Goal: Task Accomplishment & Management: Use online tool/utility

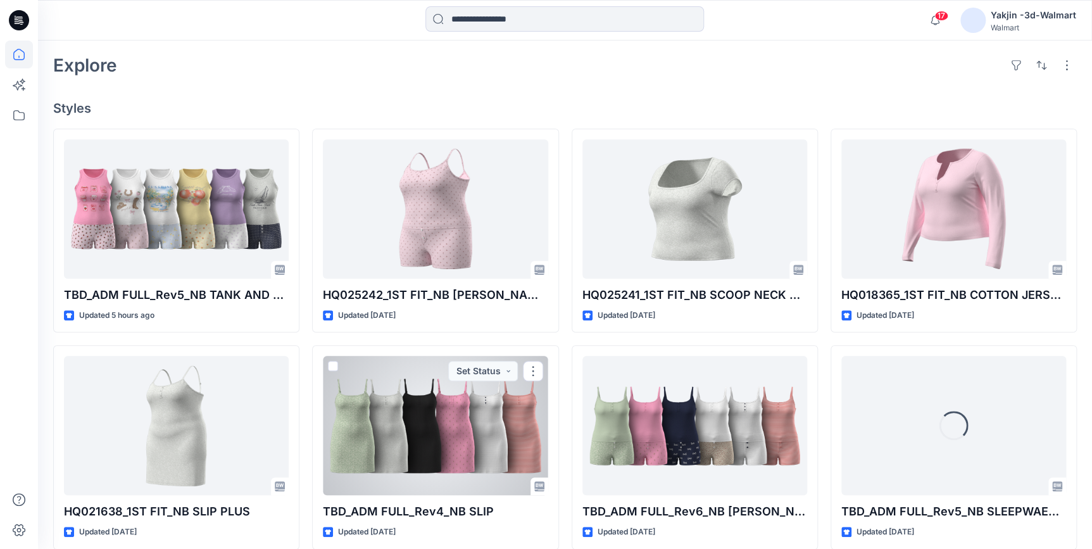
scroll to position [230, 0]
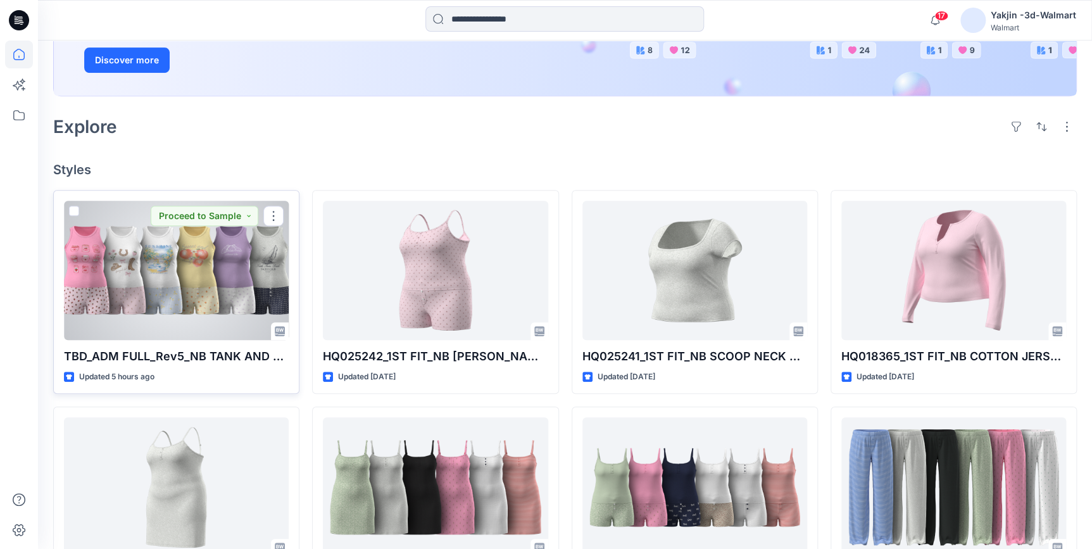
click at [203, 280] on div at bounding box center [176, 270] width 225 height 139
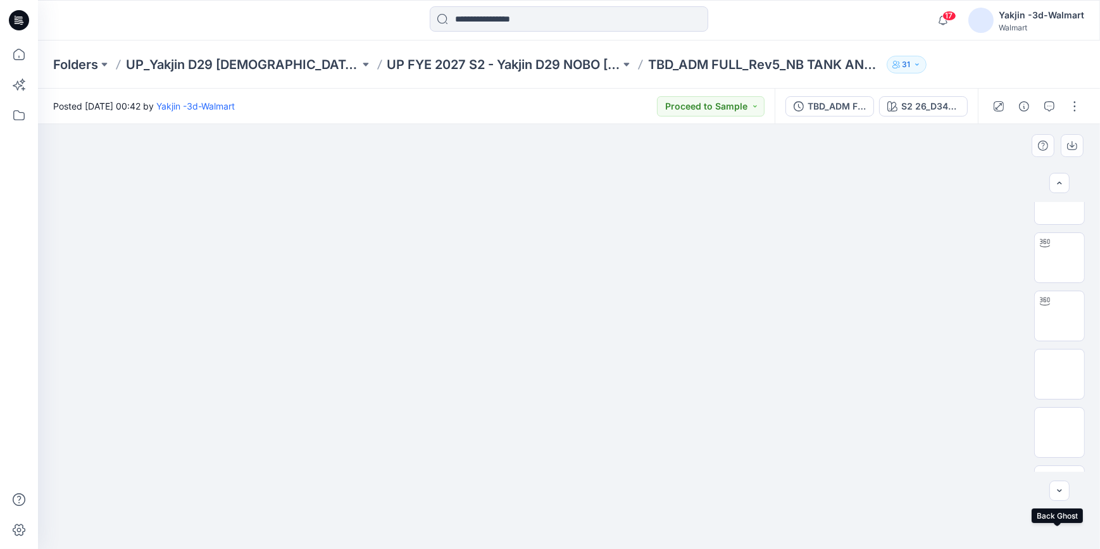
scroll to position [75, 0]
click at [1060, 327] on img at bounding box center [1060, 327] width 0 height 0
drag, startPoint x: 729, startPoint y: 522, endPoint x: 667, endPoint y: 519, distance: 62.2
click at [667, 519] on icon at bounding box center [570, 511] width 383 height 47
drag, startPoint x: 709, startPoint y: 527, endPoint x: 684, endPoint y: 527, distance: 24.7
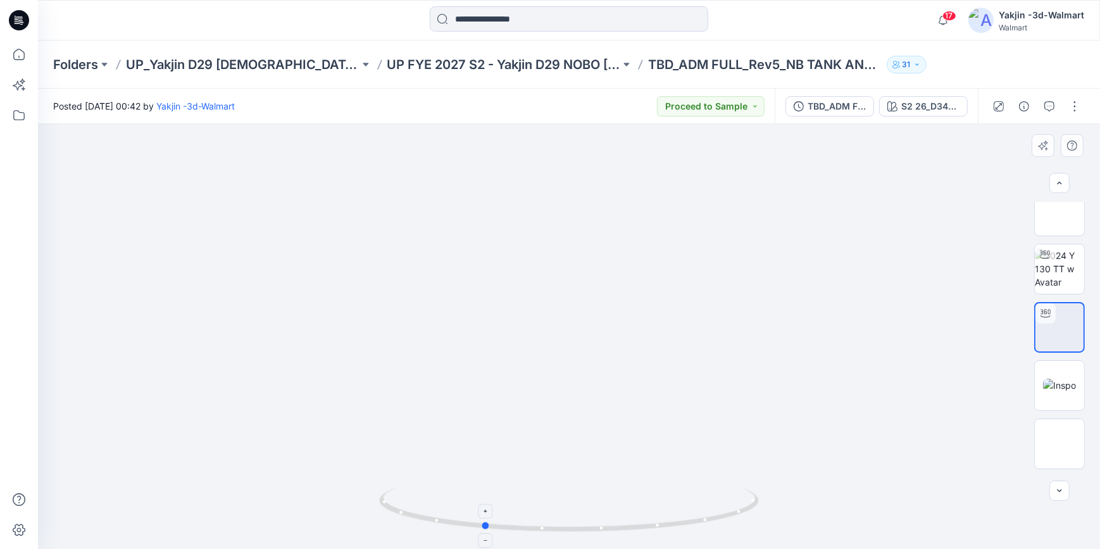
click at [684, 527] on icon at bounding box center [570, 511] width 383 height 47
drag, startPoint x: 694, startPoint y: 526, endPoint x: 403, endPoint y: 484, distance: 293.6
click at [403, 484] on div at bounding box center [569, 336] width 1062 height 425
click at [1063, 271] on img at bounding box center [1059, 269] width 49 height 40
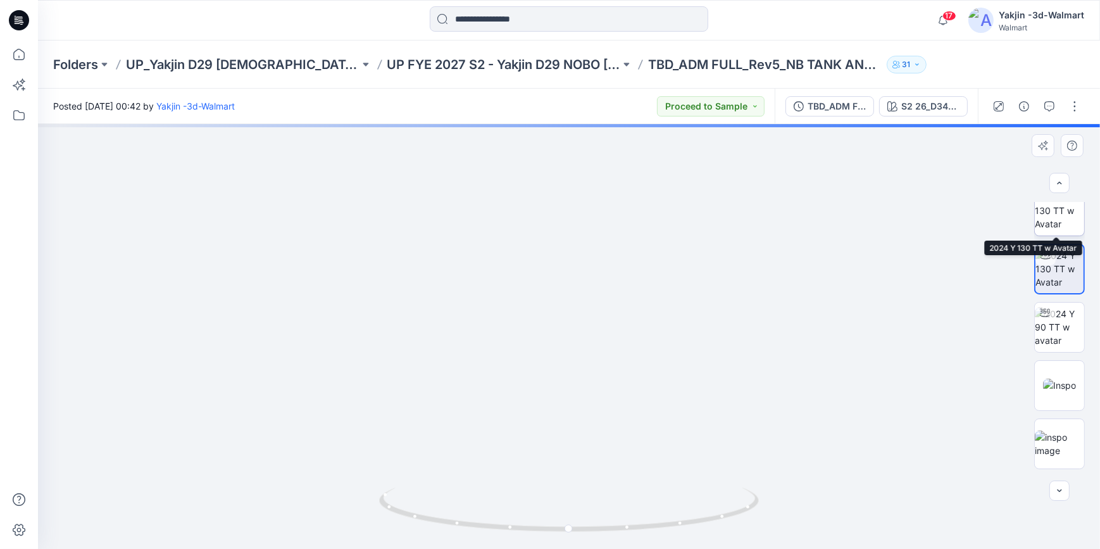
click at [1057, 213] on img at bounding box center [1059, 211] width 49 height 40
click at [1061, 388] on img at bounding box center [1059, 384] width 33 height 13
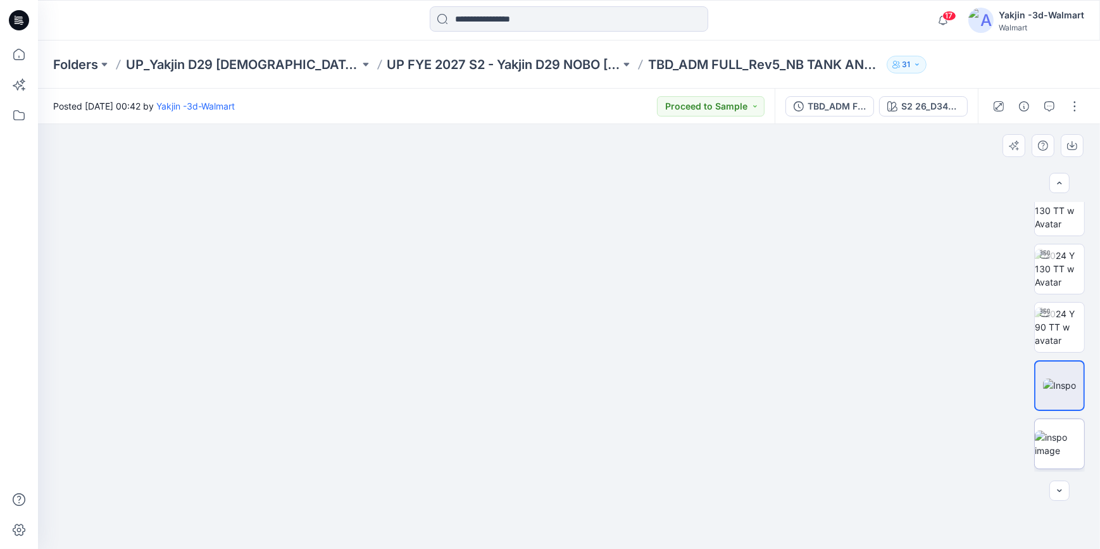
click at [1077, 450] on img at bounding box center [1059, 444] width 49 height 27
click at [1071, 266] on img at bounding box center [1059, 272] width 49 height 27
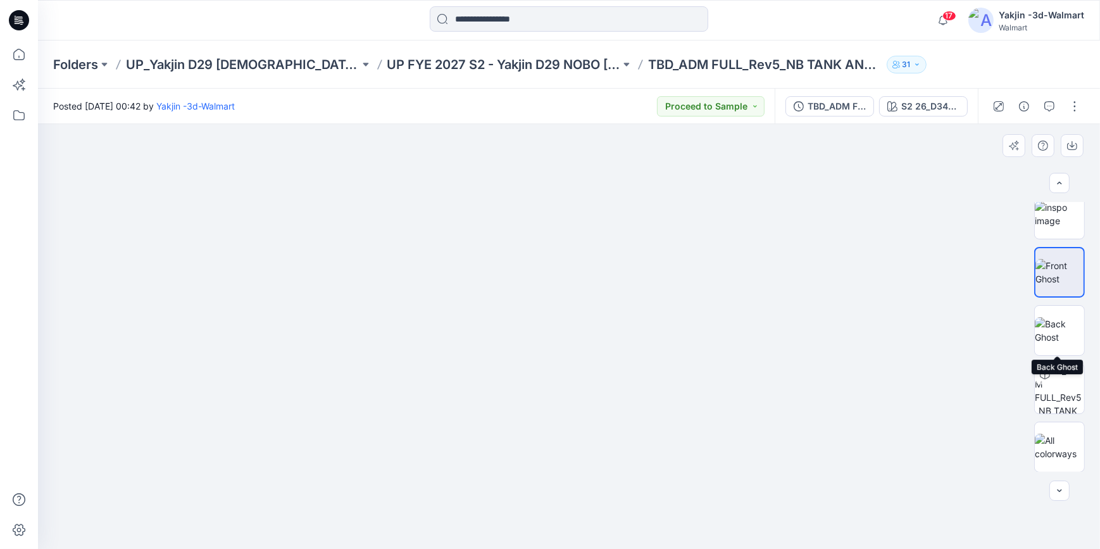
drag, startPoint x: 1062, startPoint y: 312, endPoint x: 1026, endPoint y: 321, distance: 37.9
click at [1062, 317] on img at bounding box center [1059, 330] width 49 height 27
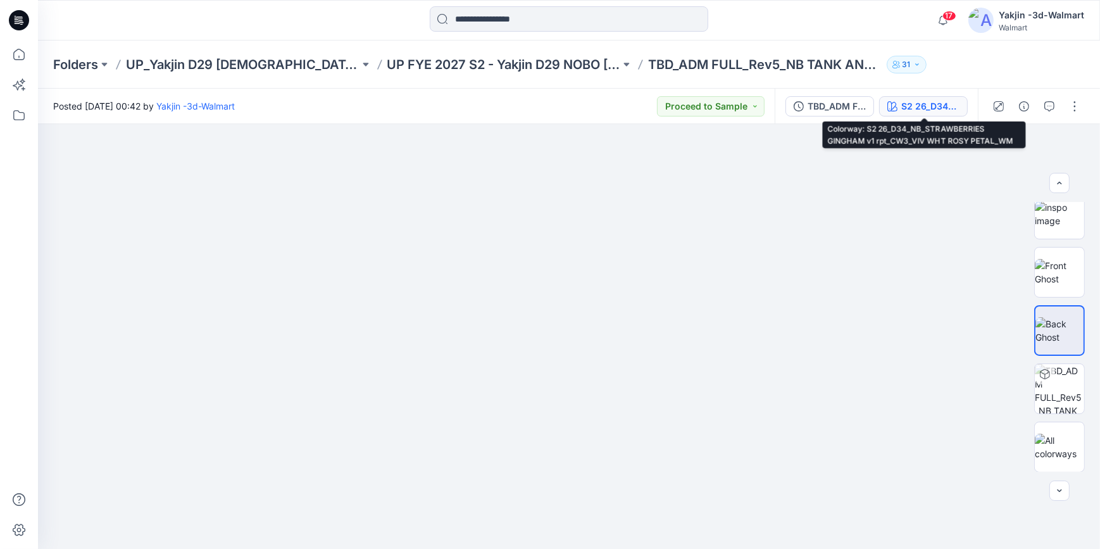
click at [924, 102] on div "S2 26_D34_NB_STRAWBERRIES GINGHAM v1 rpt_CW3_VIV WHT ROSY PETAL_WM" at bounding box center [931, 106] width 58 height 14
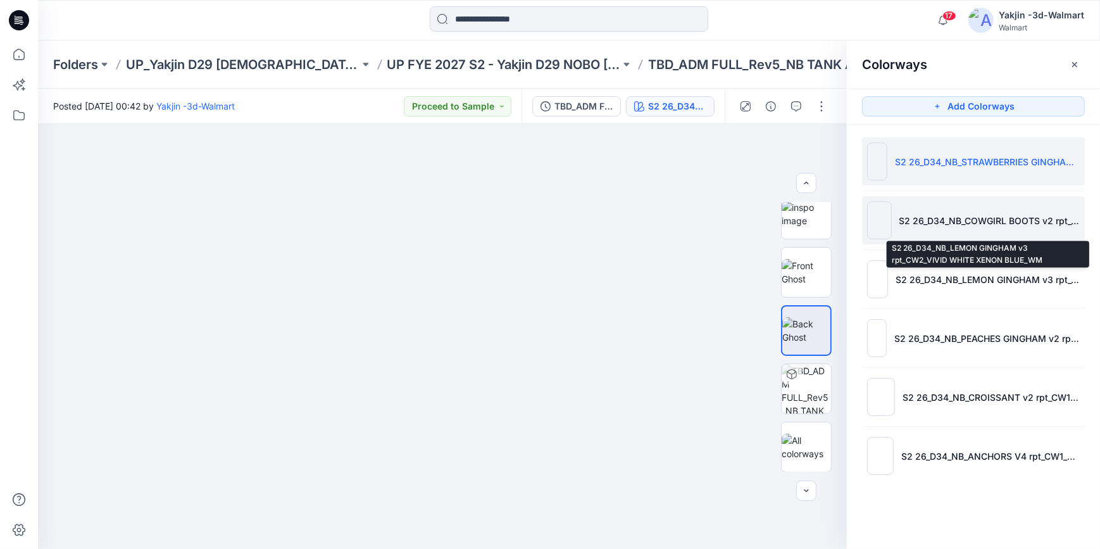
click at [992, 215] on p "S2 26_D34_NB_COWGIRL BOOTS v2 rpt_CW1_DELICATE PINK_WM" at bounding box center [990, 220] width 181 height 13
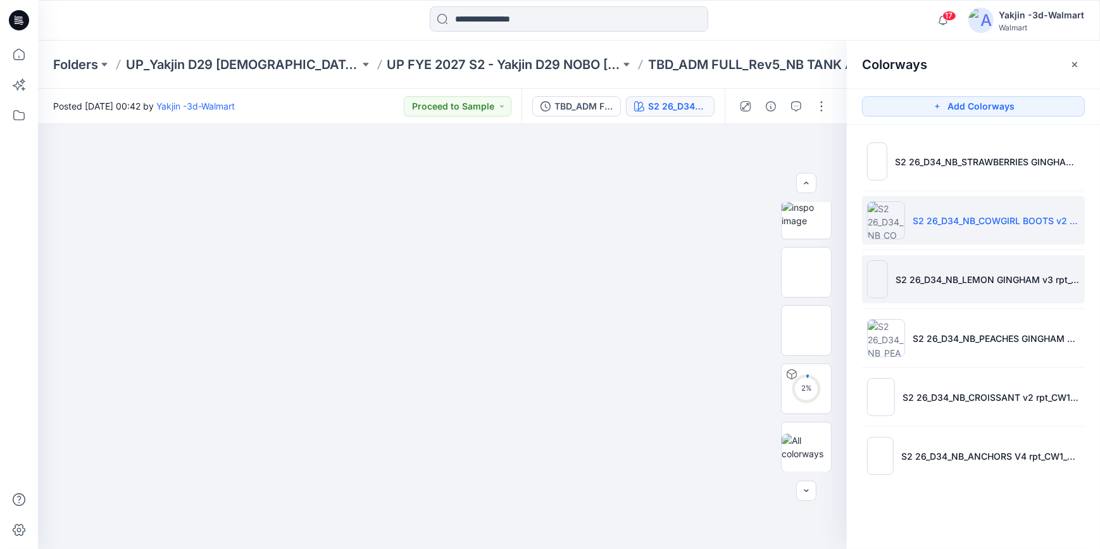
click at [987, 264] on li "S2 26_D34_NB_LEMON GINGHAM v3 rpt_CW2_VIVID WHITE XENON BLUE_WM" at bounding box center [973, 279] width 223 height 48
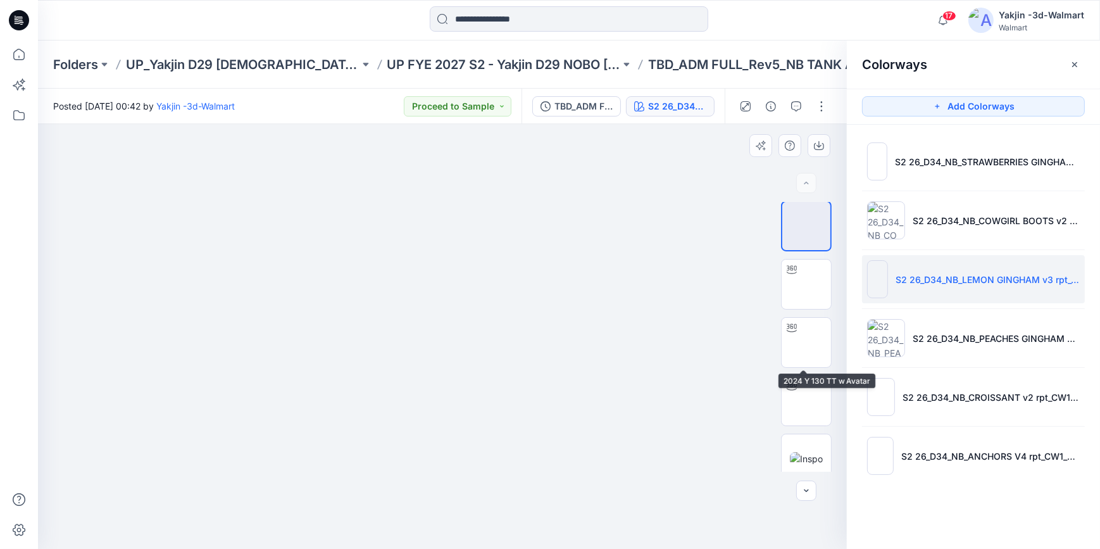
scroll to position [0, 0]
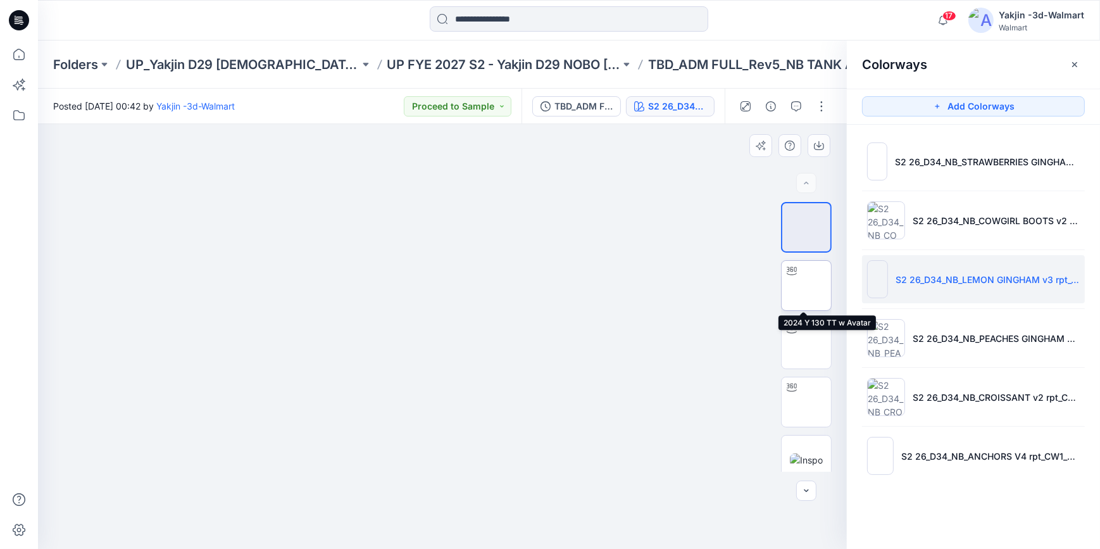
click at [807, 286] on img at bounding box center [807, 286] width 0 height 0
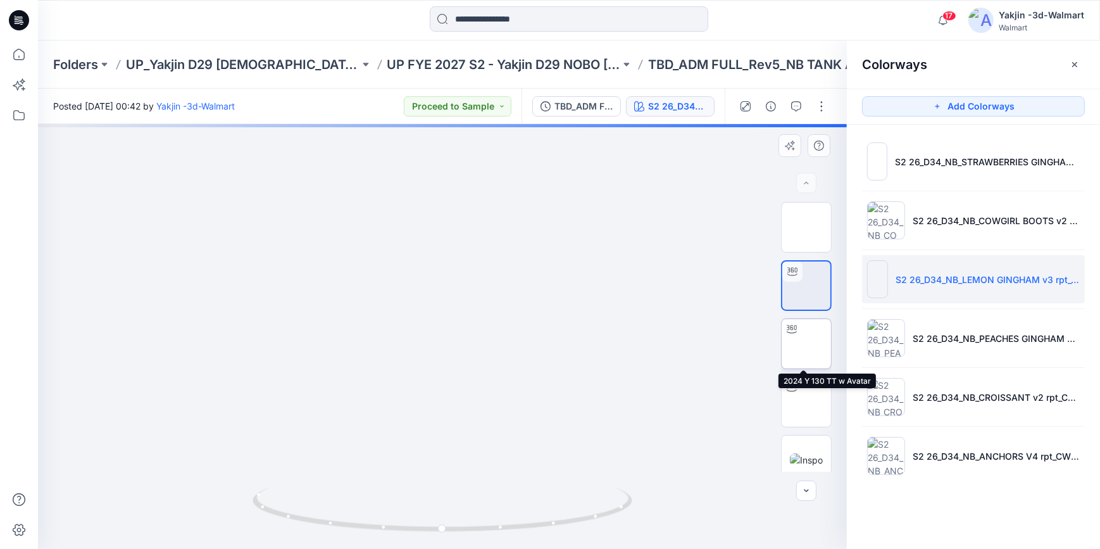
click at [807, 344] on img at bounding box center [807, 344] width 0 height 0
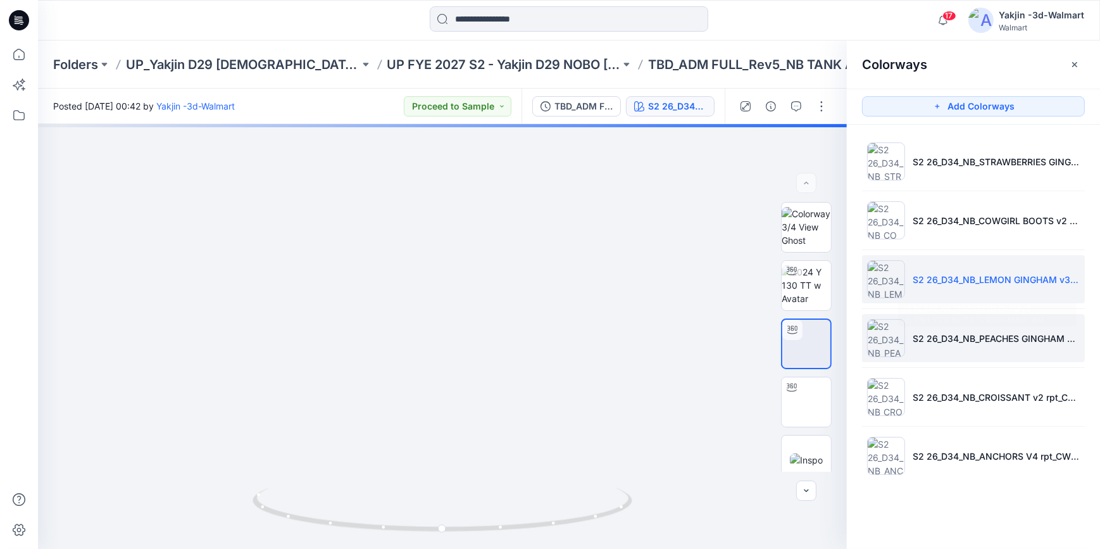
click at [950, 332] on p "S2 26_D34_NB_PEACHES GINGHAM v2 rpt_CW1_VIVID WHITE TENDER LEMON_WM" at bounding box center [996, 338] width 167 height 13
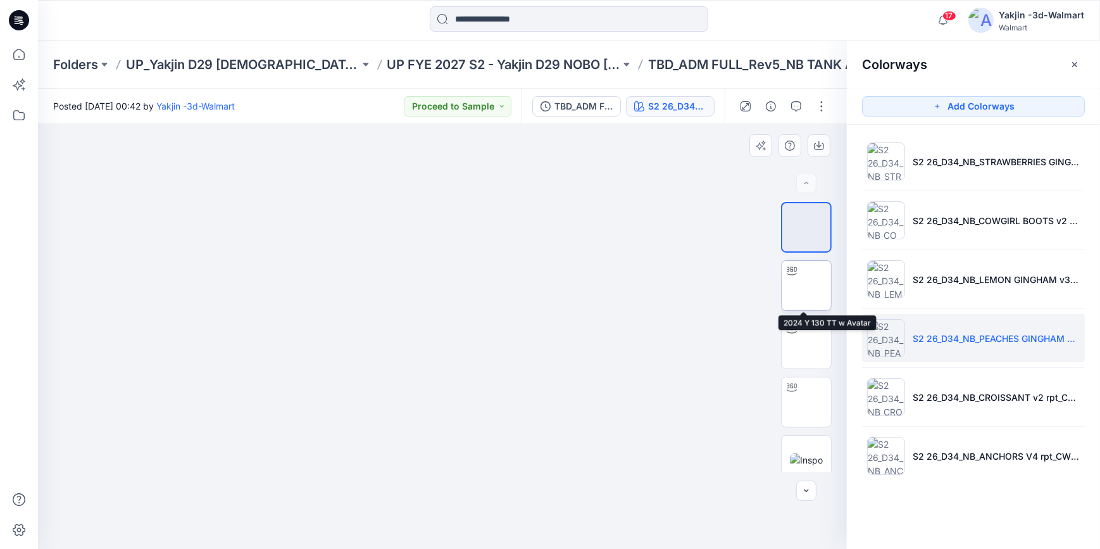
click at [807, 286] on img at bounding box center [807, 286] width 0 height 0
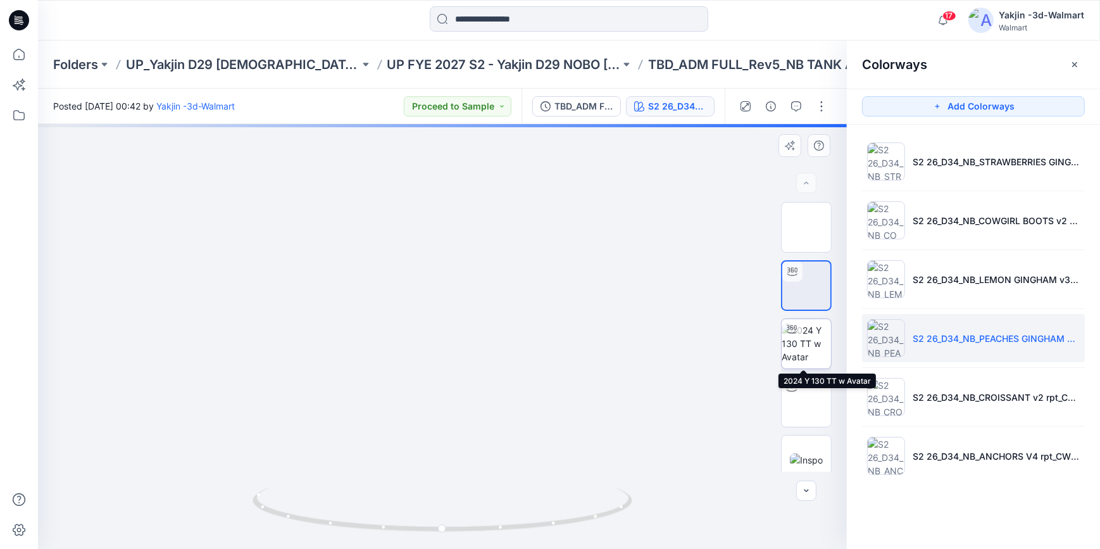
click at [815, 344] on img at bounding box center [806, 344] width 49 height 40
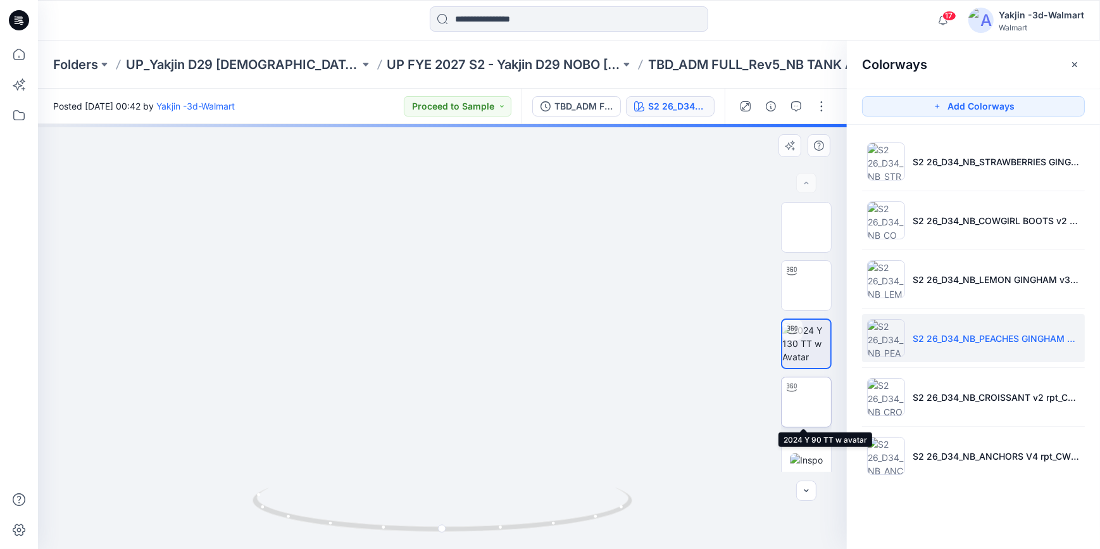
click at [807, 402] on img at bounding box center [807, 402] width 0 height 0
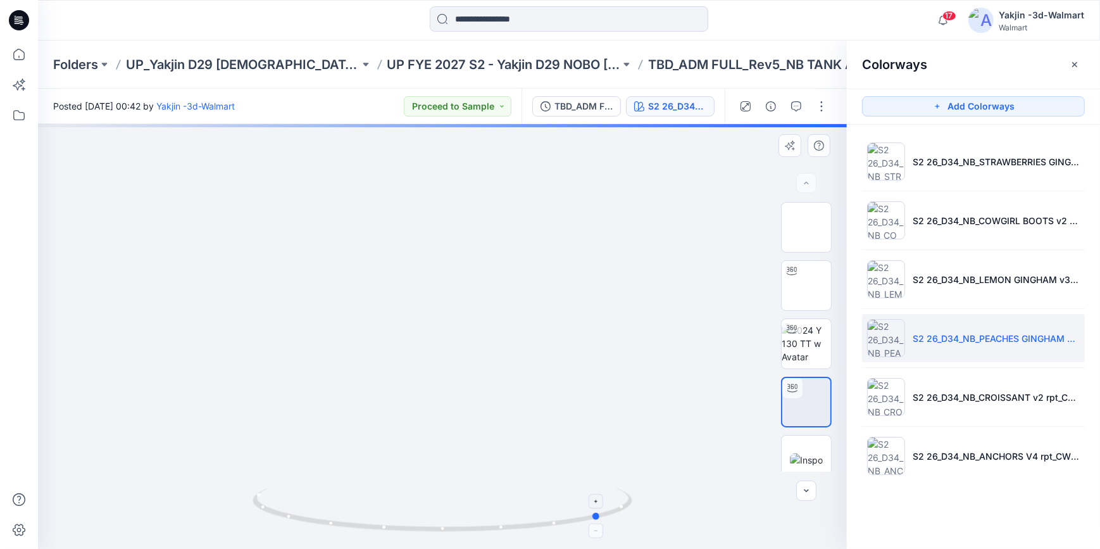
drag, startPoint x: 541, startPoint y: 528, endPoint x: 307, endPoint y: 498, distance: 235.6
click at [308, 509] on icon at bounding box center [444, 511] width 383 height 47
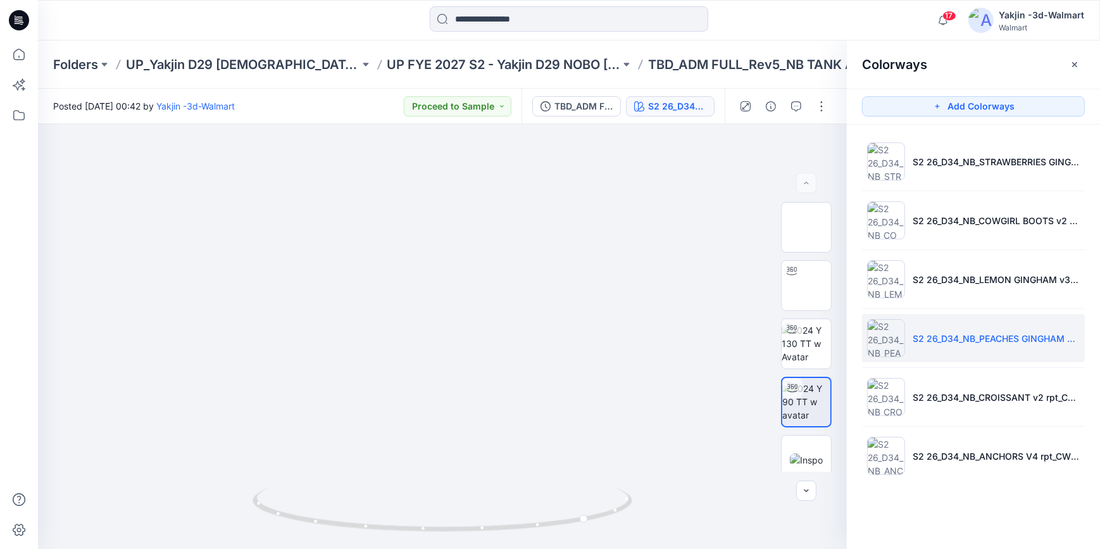
click at [13, 424] on div at bounding box center [19, 295] width 28 height 508
click at [1074, 64] on icon "button" at bounding box center [1075, 65] width 10 height 10
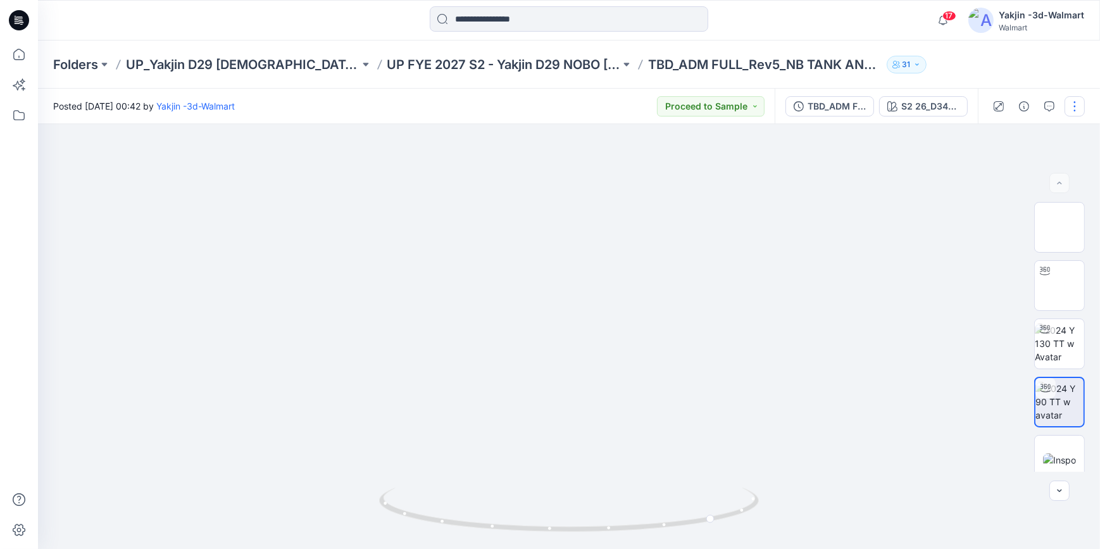
click at [1076, 100] on button "button" at bounding box center [1075, 106] width 20 height 20
click at [1033, 161] on button "Edit" at bounding box center [1022, 171] width 117 height 23
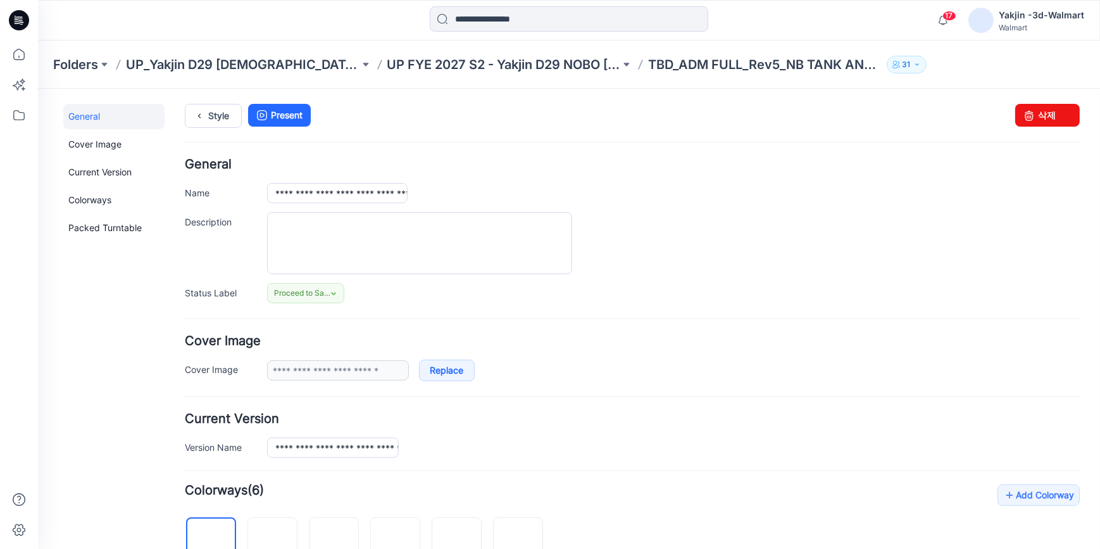
scroll to position [230, 0]
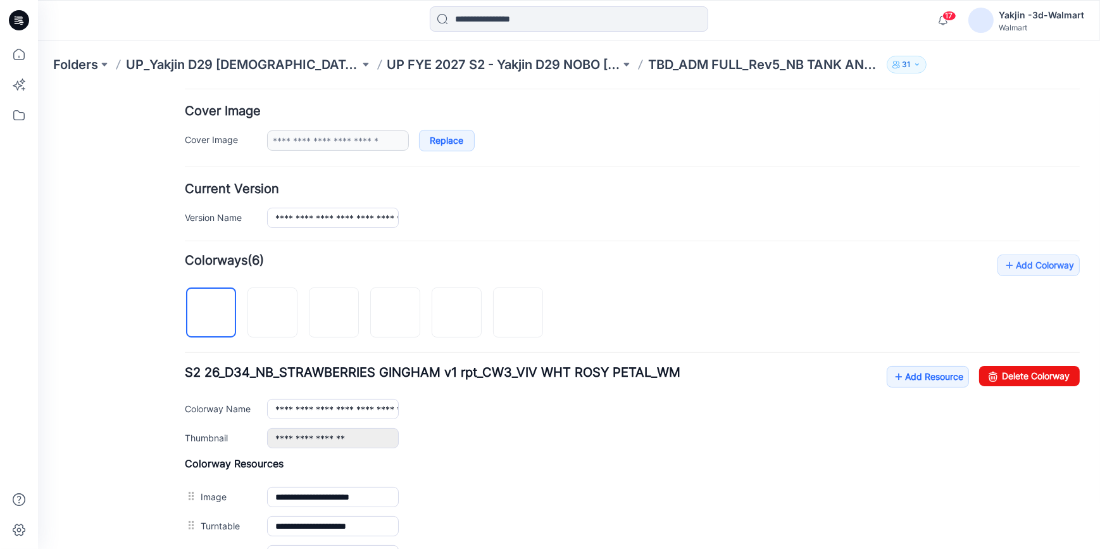
click at [91, 258] on div "General Cover Image Current Version Colorways Packed Turntable" at bounding box center [113, 374] width 101 height 1003
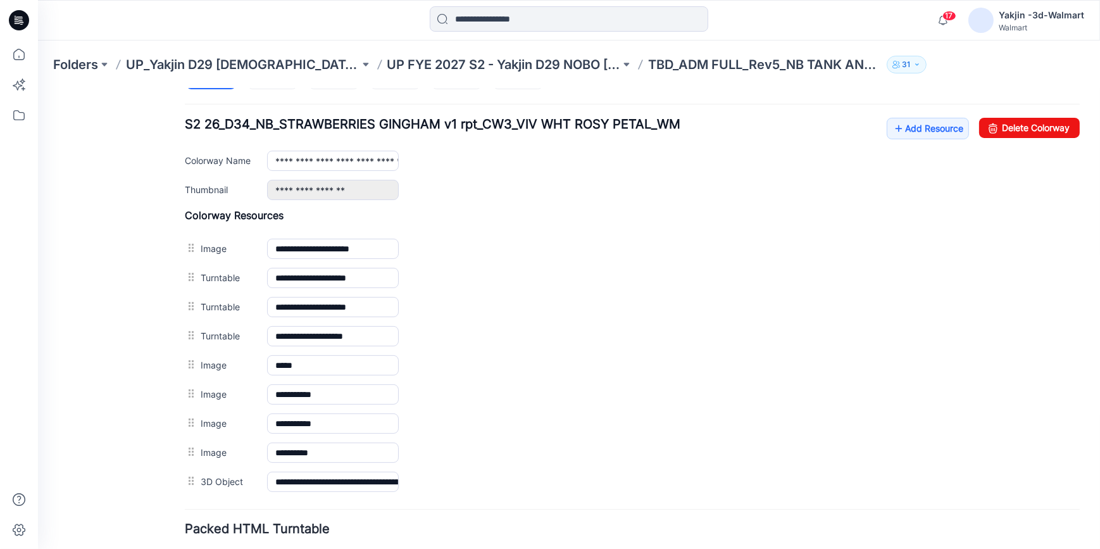
scroll to position [396, 0]
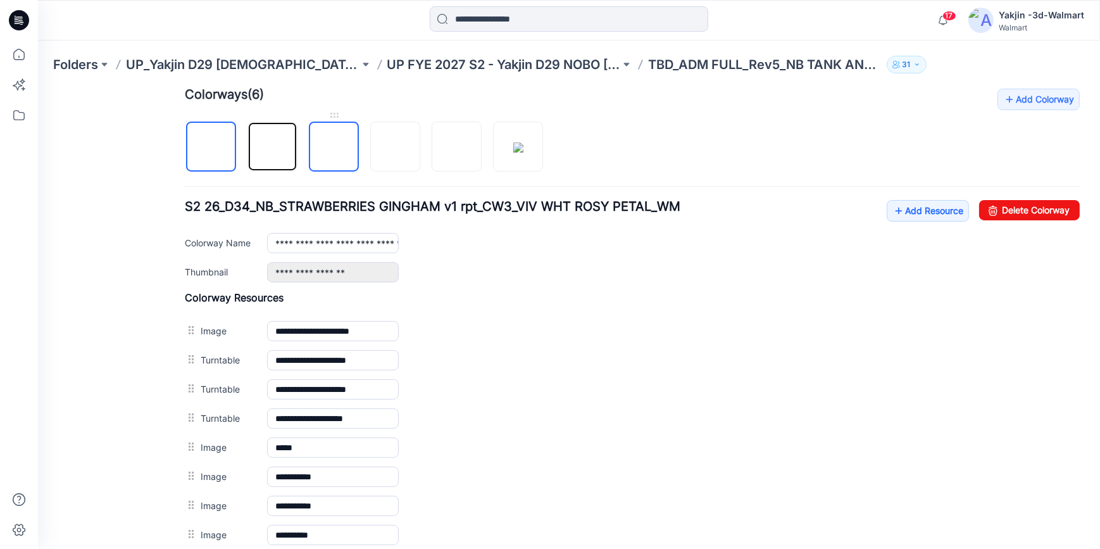
drag, startPoint x: 281, startPoint y: 149, endPoint x: 309, endPoint y: 153, distance: 28.0
click at [273, 147] on img at bounding box center [273, 147] width 0 height 0
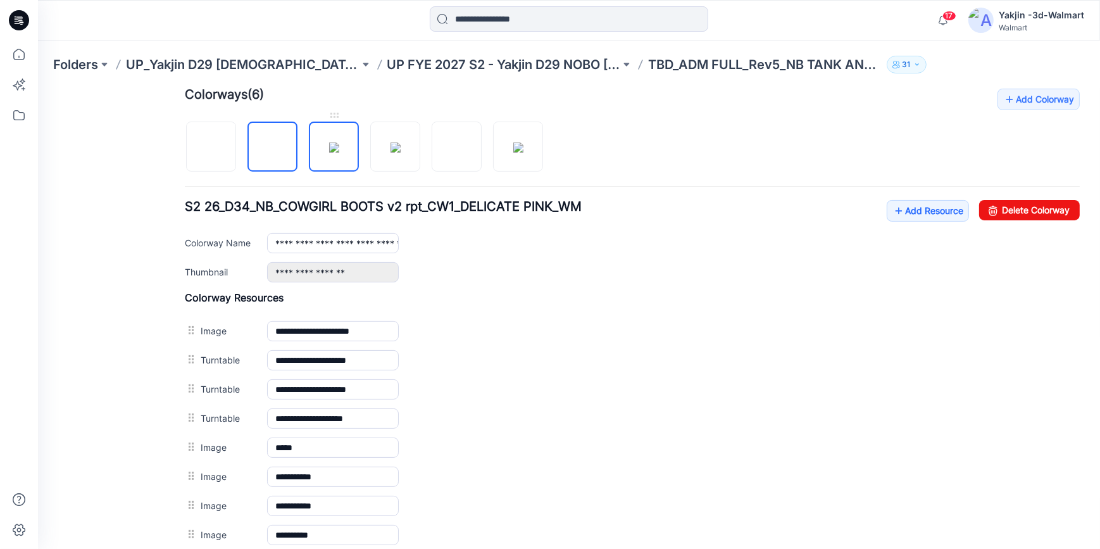
click at [329, 152] on img at bounding box center [334, 147] width 10 height 10
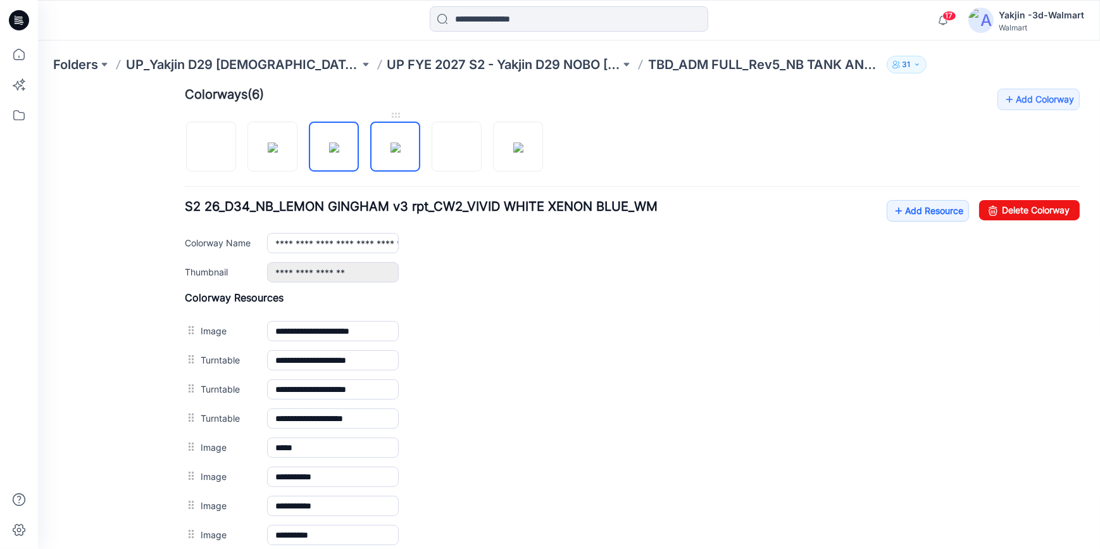
click at [391, 152] on img at bounding box center [396, 147] width 10 height 10
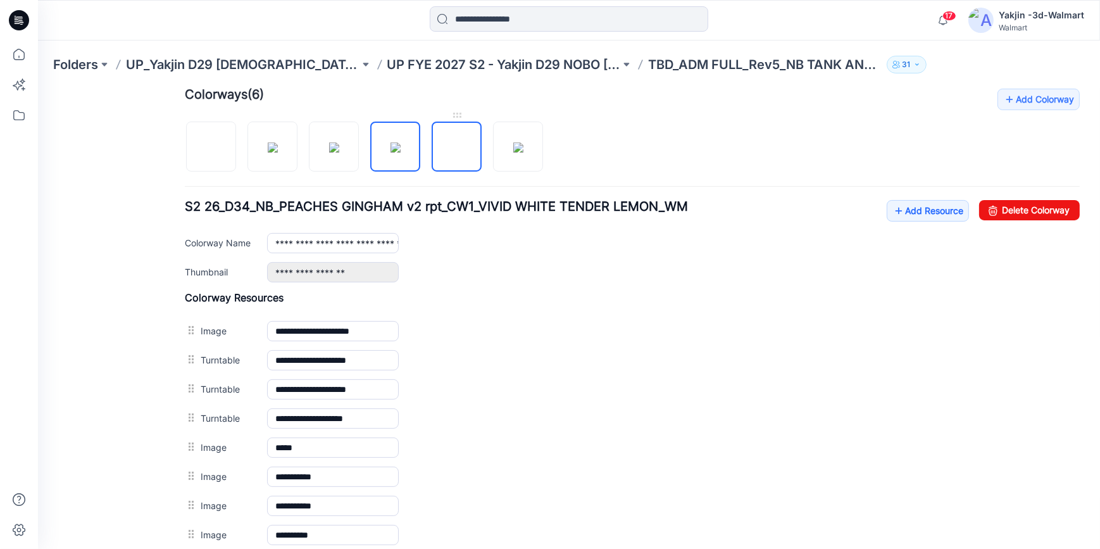
click at [457, 147] on img at bounding box center [457, 147] width 0 height 0
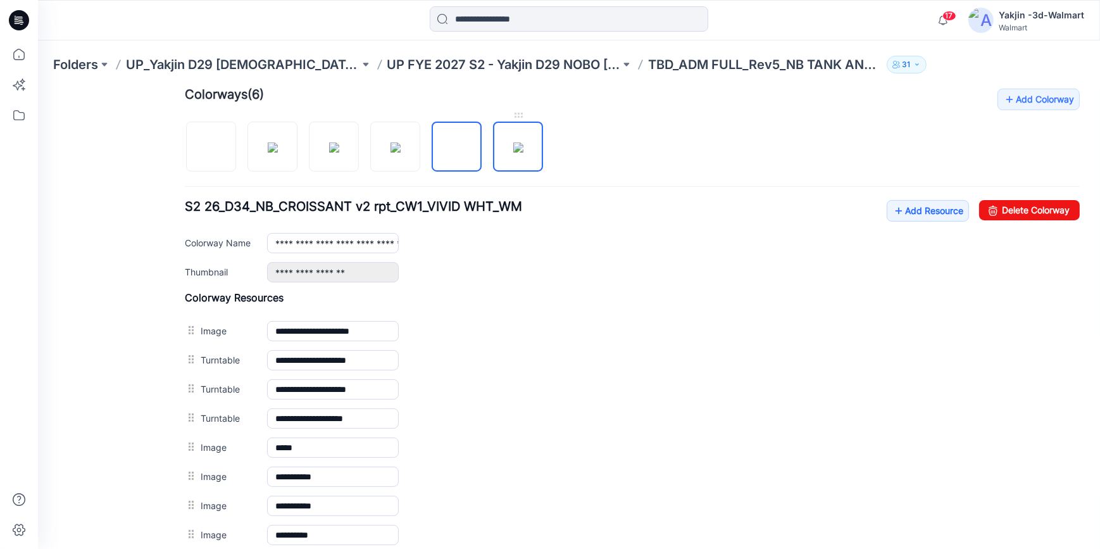
click at [514, 152] on img at bounding box center [519, 147] width 10 height 10
click at [211, 147] on img at bounding box center [211, 147] width 0 height 0
type input "**********"
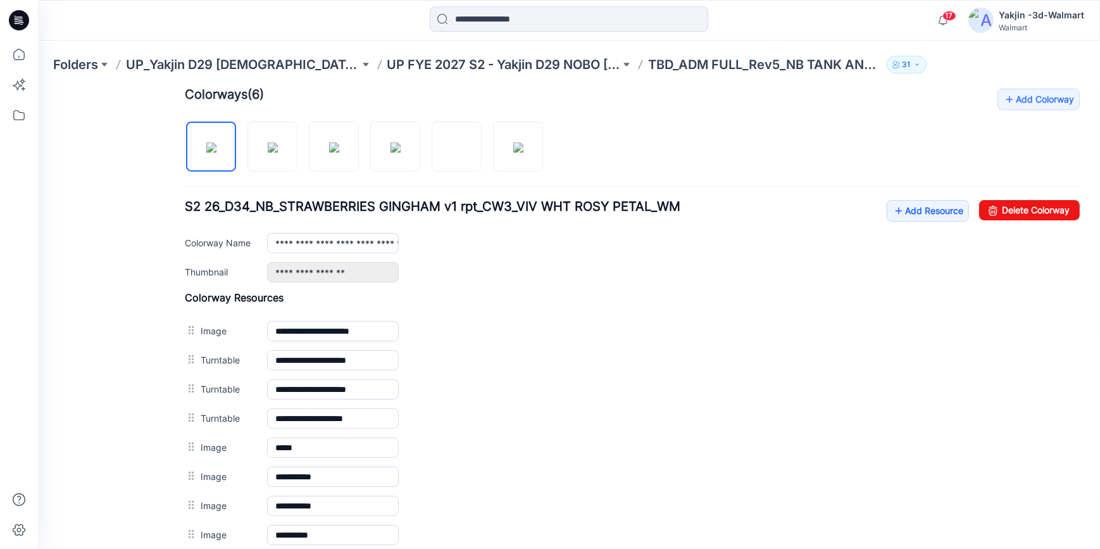
drag, startPoint x: 1135, startPoint y: 92, endPoint x: 955, endPoint y: 104, distance: 180.2
click at [869, 156] on div "Add Colorway Colorways (6) S2 26_D34_NB_STRAWBERRIES GINGHAM v1 rpt_CW3_VIV WHT…" at bounding box center [632, 333] width 895 height 490
